Goal: Check status: Check status

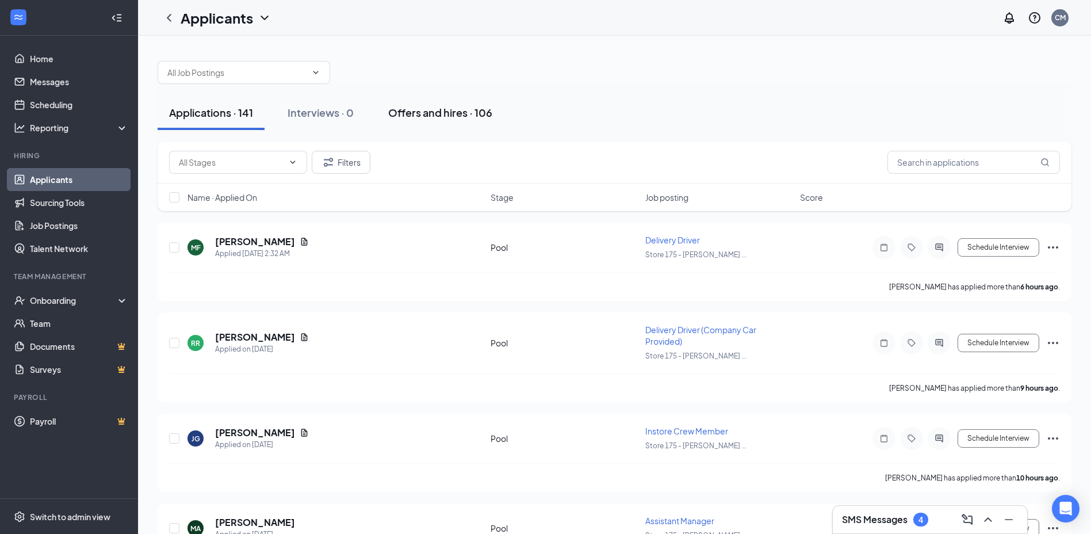
click at [408, 116] on div "Offers and hires · 106" at bounding box center [440, 112] width 104 height 14
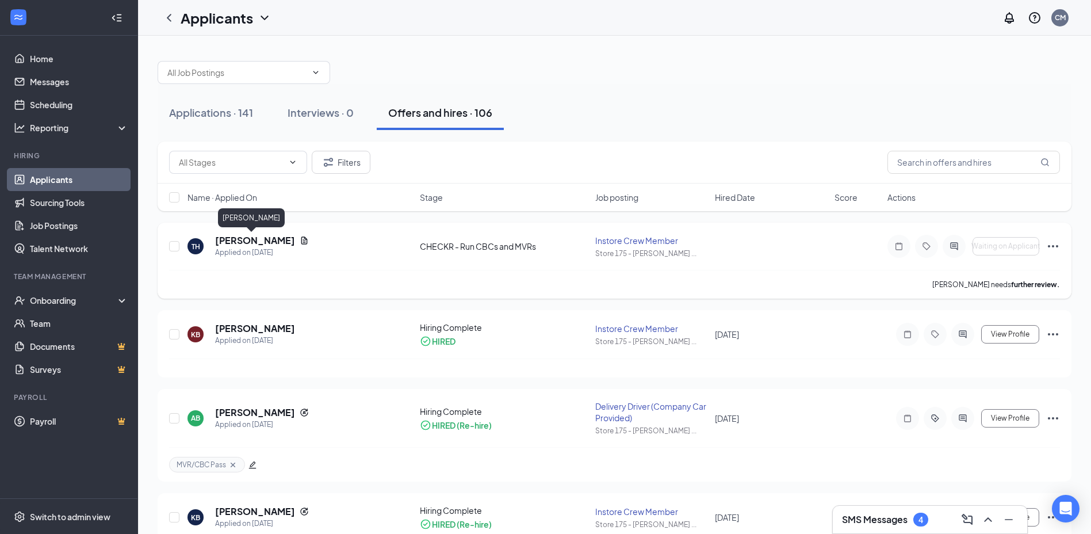
click at [243, 243] on h5 "[PERSON_NAME]" at bounding box center [255, 240] width 80 height 13
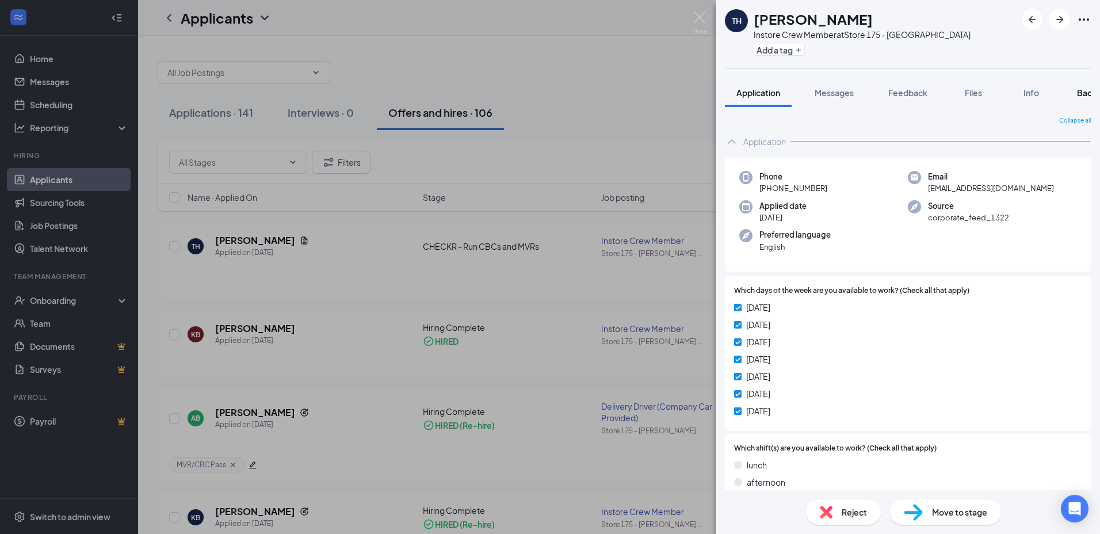
click at [1082, 92] on span "Background" at bounding box center [1100, 92] width 47 height 10
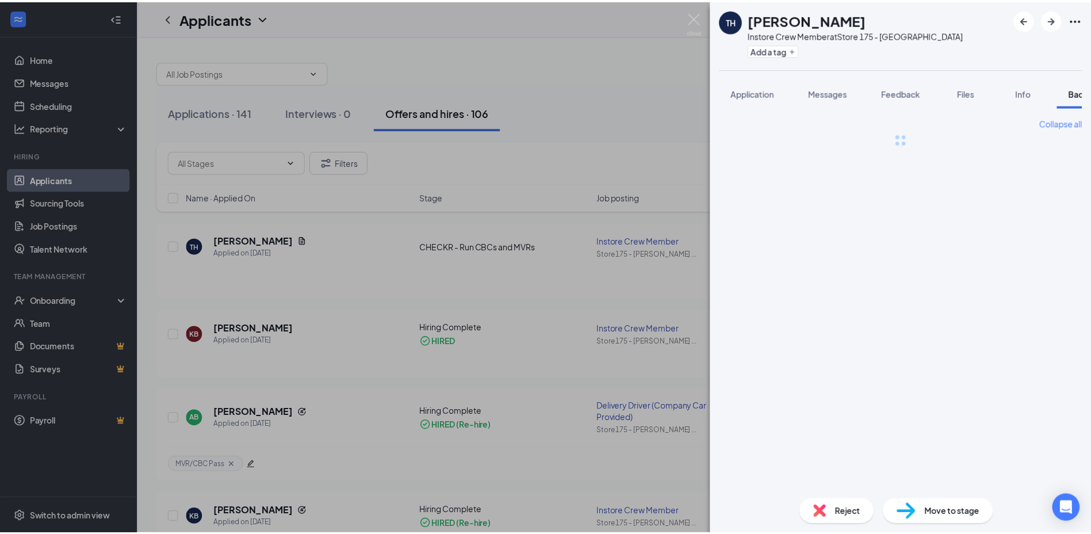
scroll to position [0, 47]
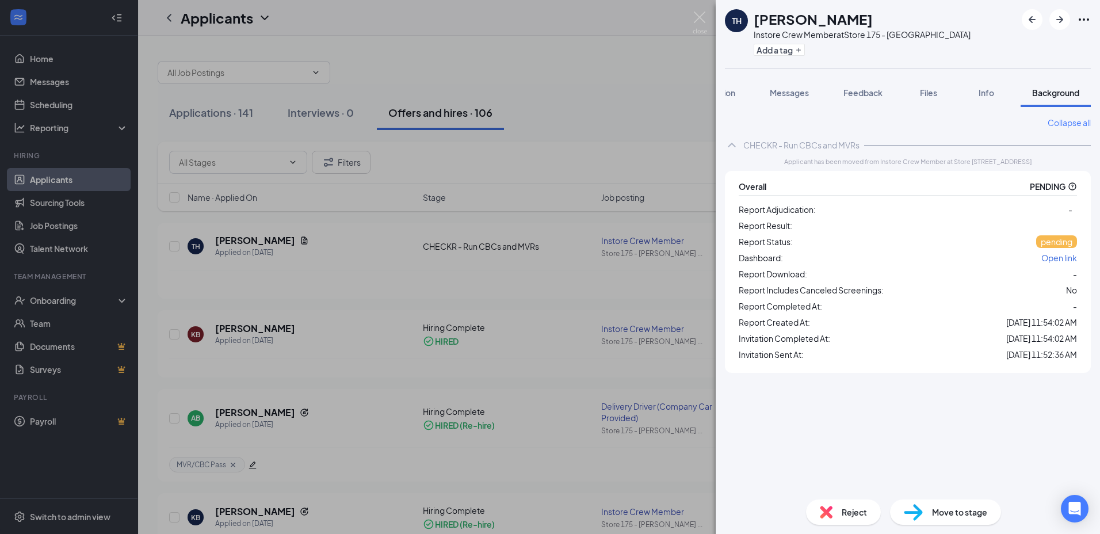
click at [1044, 249] on div "Report Status: pending" at bounding box center [908, 242] width 338 height 14
click at [1044, 246] on span "pending" at bounding box center [1057, 241] width 32 height 10
click at [1056, 263] on span "Open link" at bounding box center [1059, 258] width 36 height 10
click at [703, 20] on img at bounding box center [700, 23] width 14 height 22
